Goal: Information Seeking & Learning: Learn about a topic

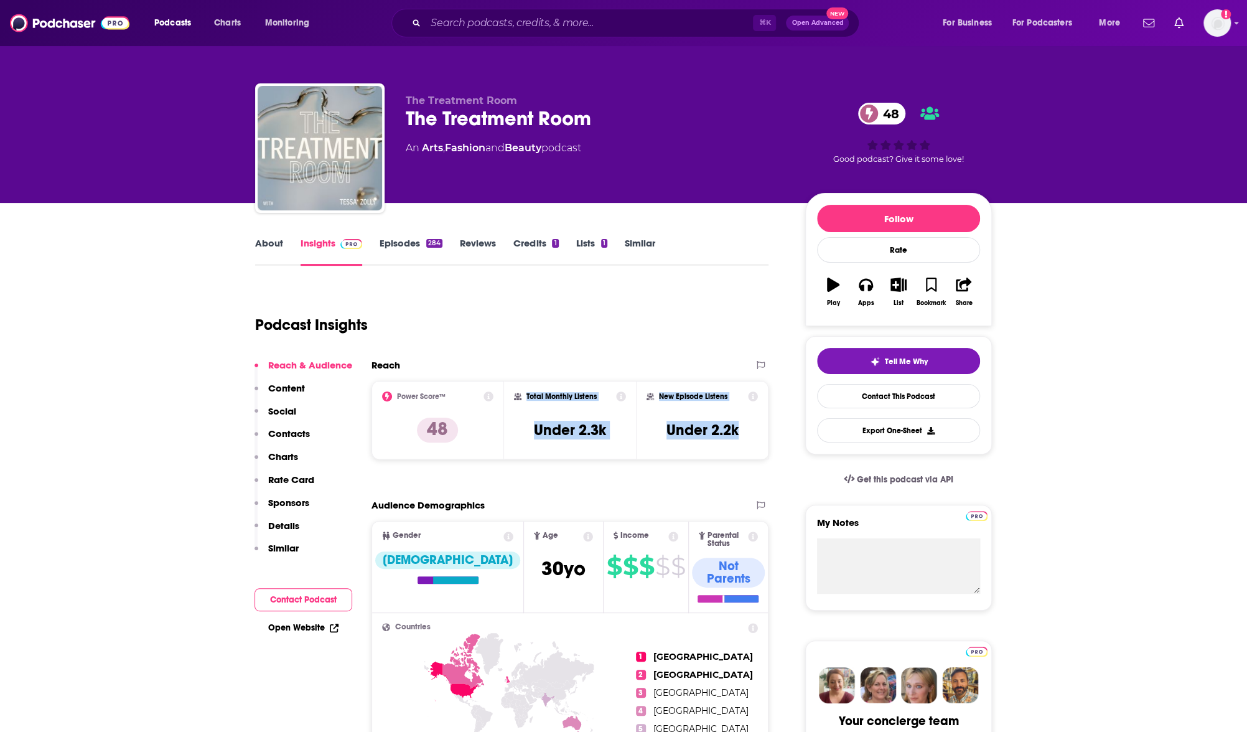
drag, startPoint x: 752, startPoint y: 433, endPoint x: 527, endPoint y: 397, distance: 228.2
click at [527, 397] on div "Power Score™ 48 Total Monthly Listens Under 2.3k New Episode Listens Under 2.2k" at bounding box center [570, 420] width 397 height 78
copy div "Total Monthly Listens Under 2.3k New Episode Listens Under 2.2k"
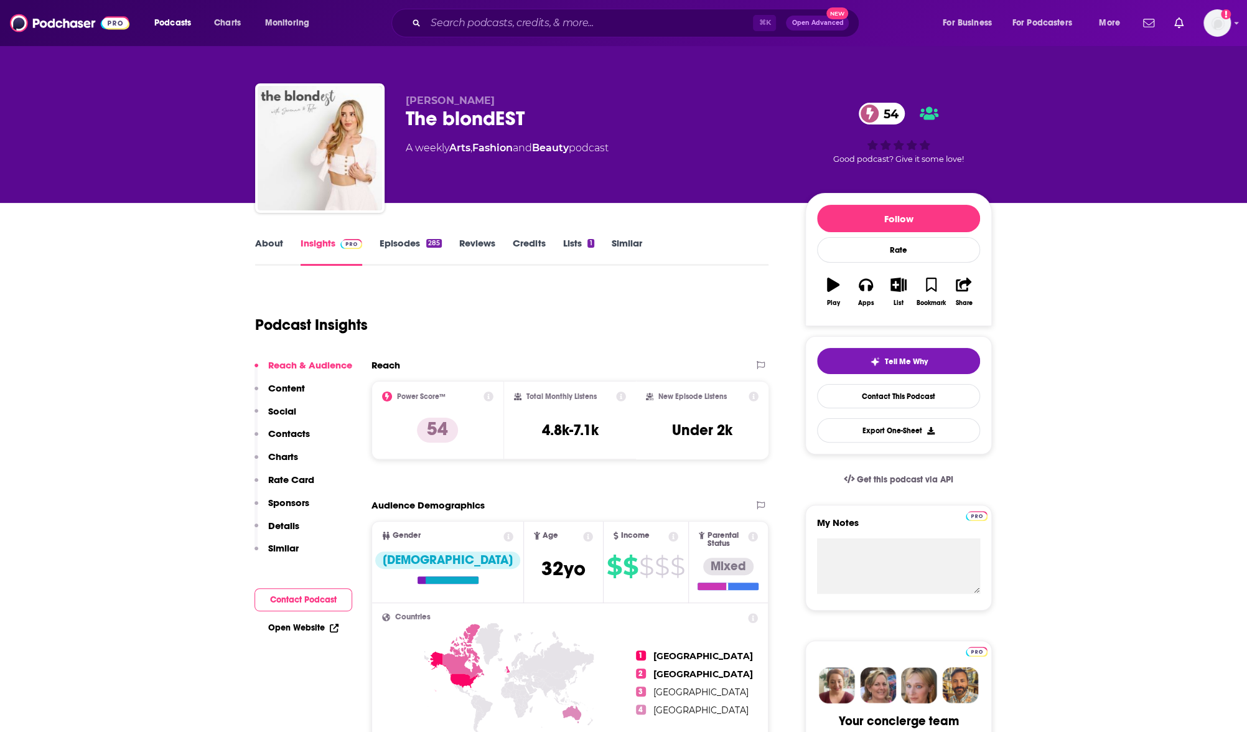
click at [280, 244] on link "About" at bounding box center [269, 251] width 28 height 29
